Goal: Use online tool/utility: Use online tool/utility

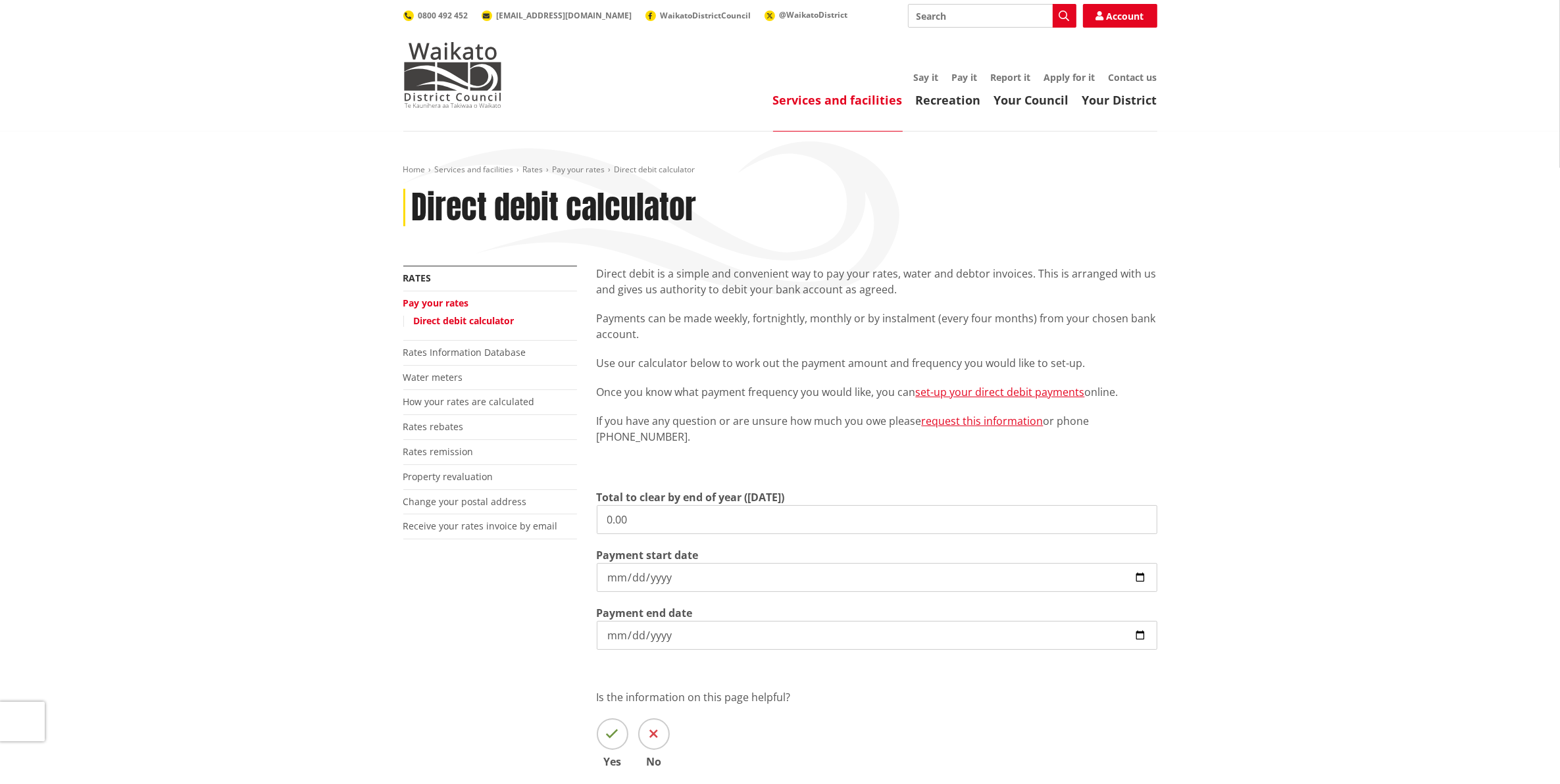
click at [732, 521] on input "0.00" at bounding box center [876, 520] width 560 height 29
click at [731, 521] on input "0.00" at bounding box center [876, 520] width 560 height 29
paste input "3,802.22"
type input "3,802.22"
click at [739, 570] on input "[DATE]" at bounding box center [876, 578] width 560 height 29
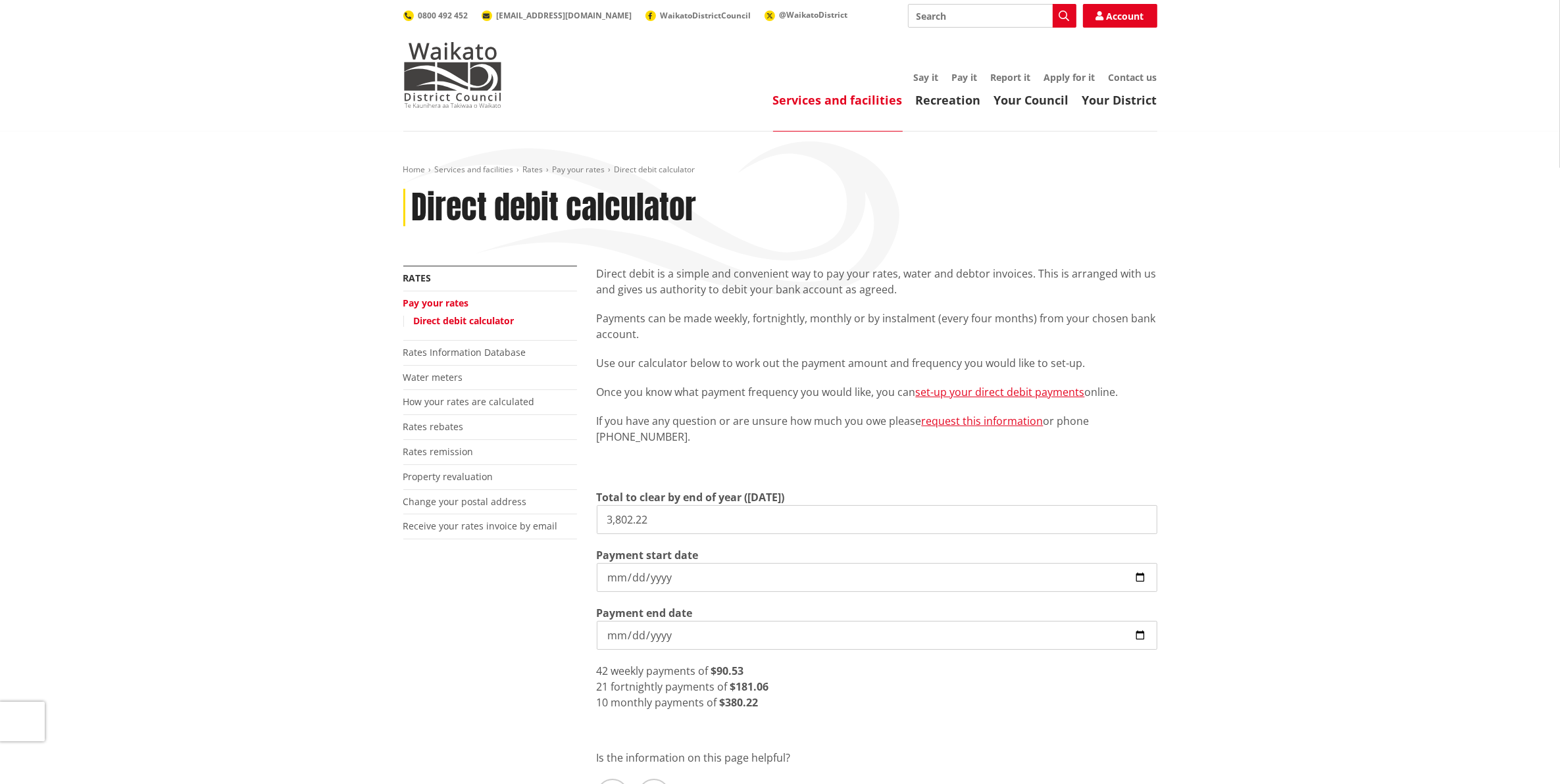
click at [1138, 567] on input "[DATE]" at bounding box center [876, 578] width 560 height 29
click at [1133, 580] on input "[DATE]" at bounding box center [876, 578] width 560 height 29
type input "[DATE]"
drag, startPoint x: 590, startPoint y: 700, endPoint x: 757, endPoint y: 699, distance: 167.0
click at [757, 699] on div "Direct debit is a simple and convenient way to pay your rates, water and debtor…" at bounding box center [877, 566] width 581 height 601
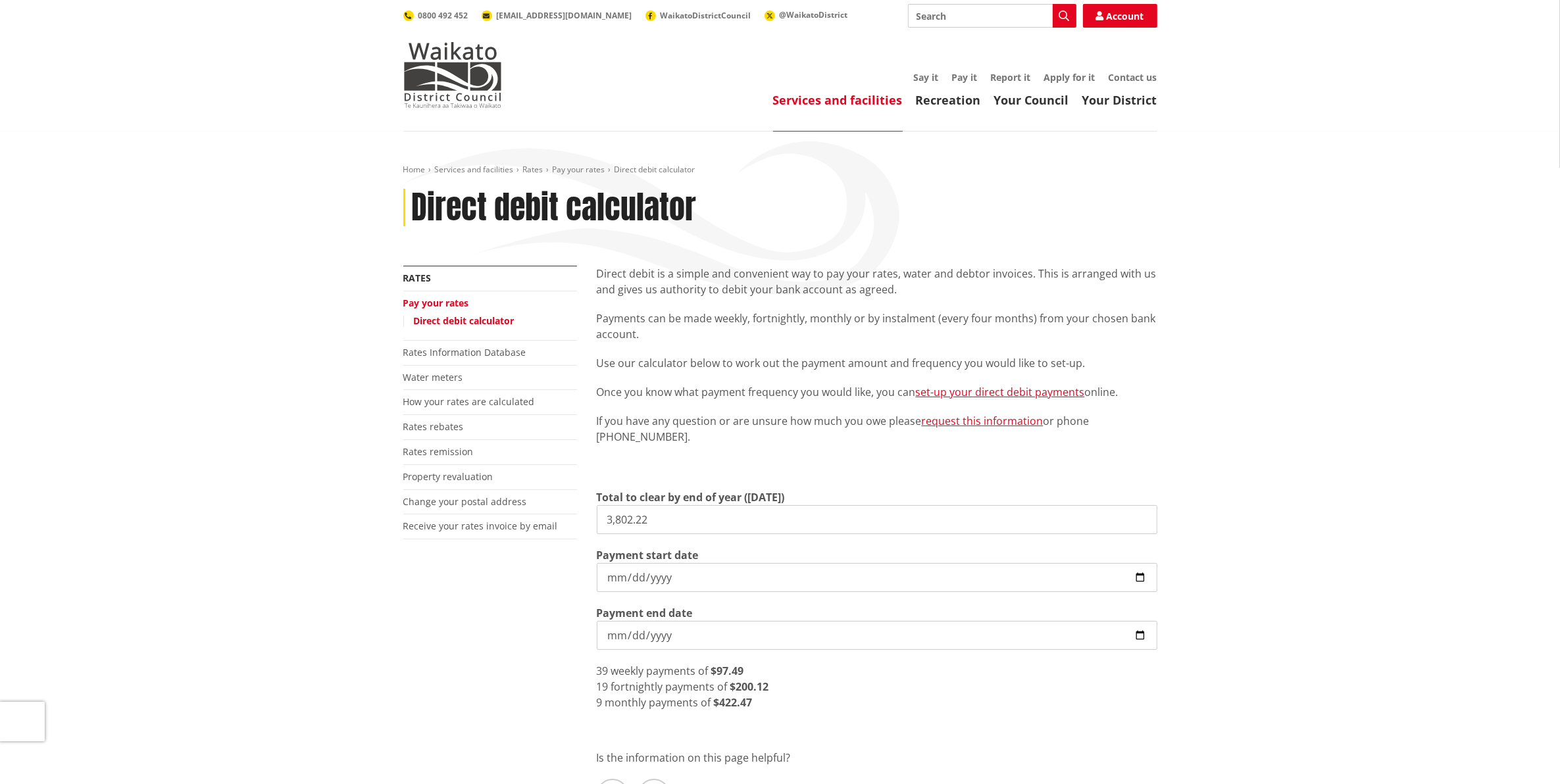
drag, startPoint x: 757, startPoint y: 699, endPoint x: 836, endPoint y: 724, distance: 82.9
click at [836, 724] on div "Direct debit is a simple and convenient way to pay your rates, water and debtor…" at bounding box center [877, 566] width 581 height 601
